Goal: Task Accomplishment & Management: Complete application form

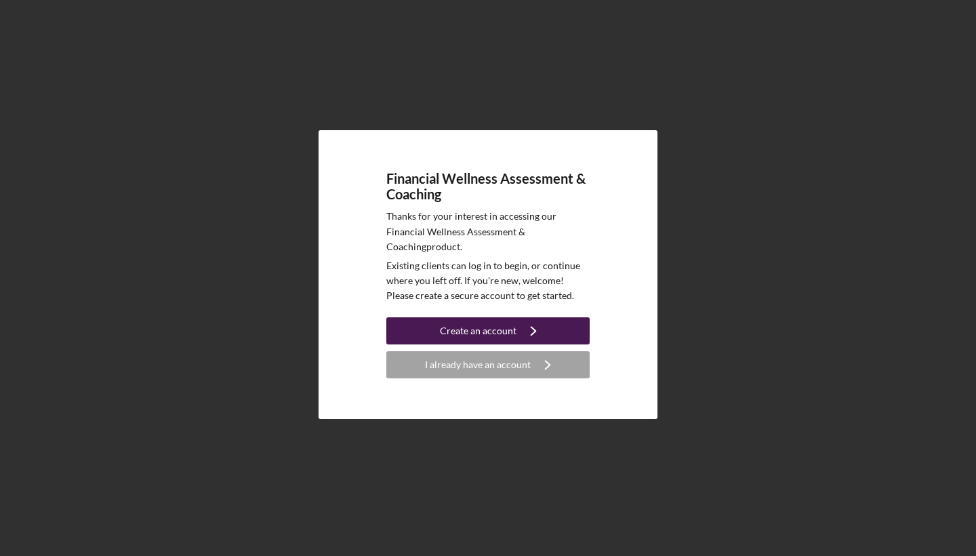
click at [533, 332] on icon "Icon/Navigate" at bounding box center [533, 331] width 34 height 34
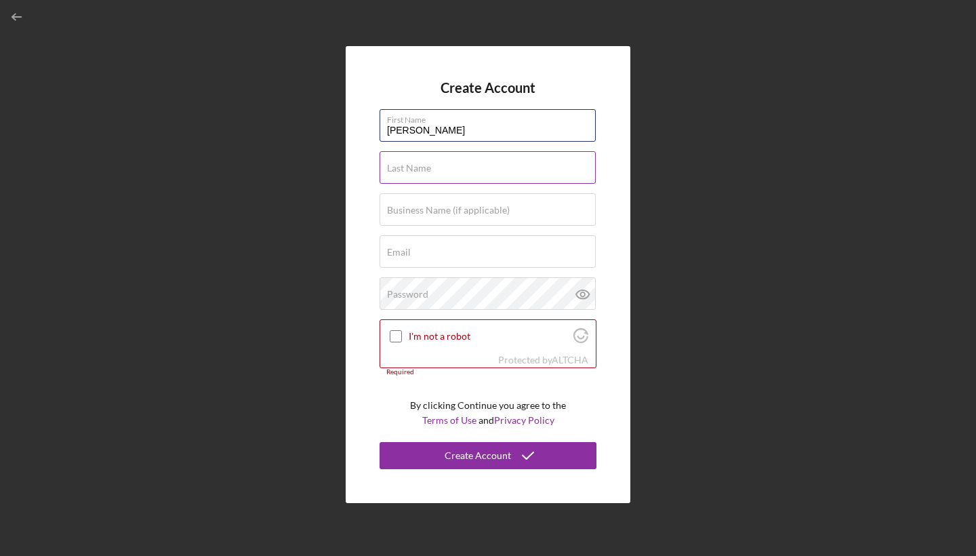
type input "[PERSON_NAME]"
type input "Kasongo"
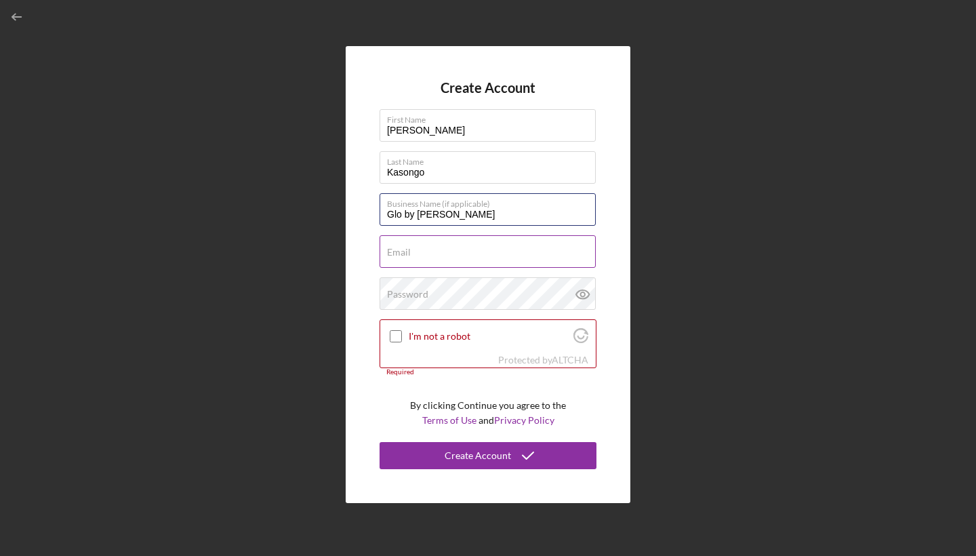
type input "Glo by [PERSON_NAME]"
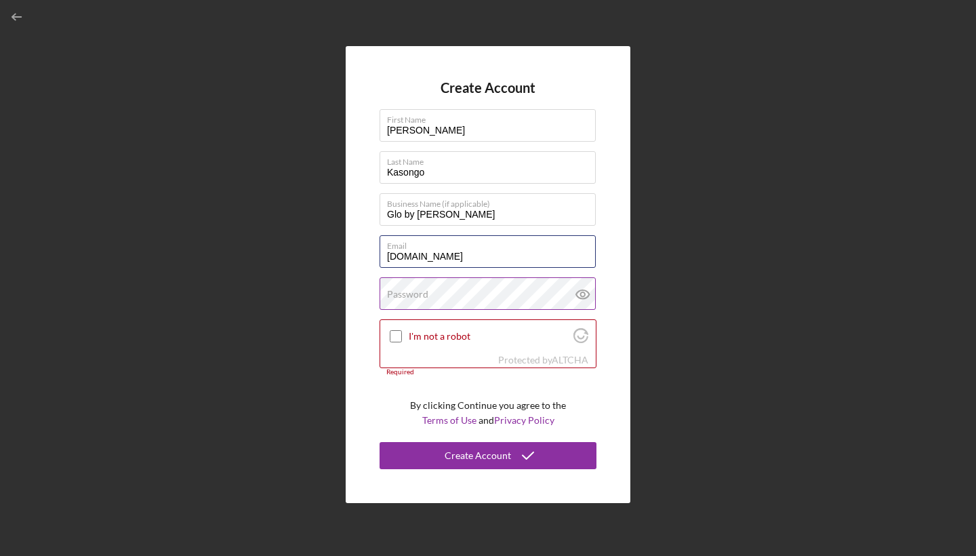
type input "[DOMAIN_NAME]"
click at [550, 293] on div "Password" at bounding box center [488, 294] width 217 height 34
